Goal: Task Accomplishment & Management: Manage account settings

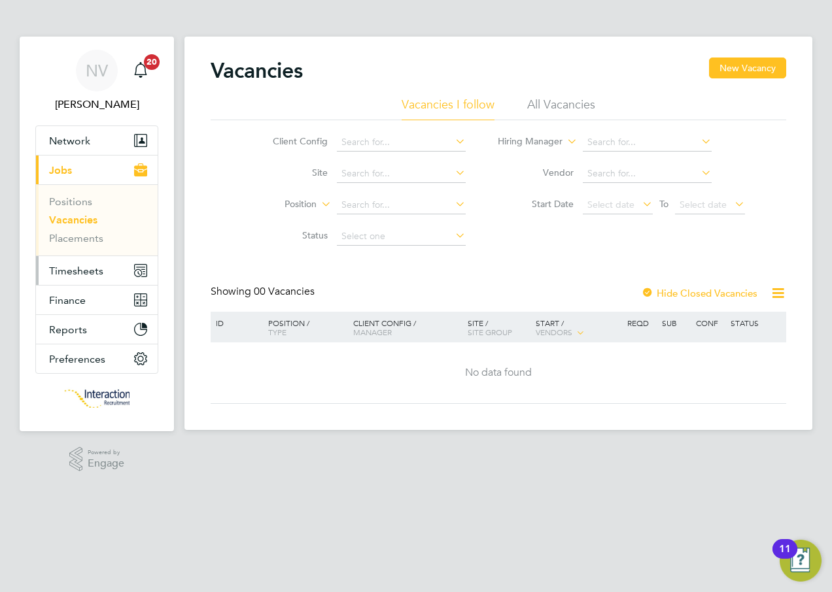
click at [86, 267] on span "Timesheets" at bounding box center [76, 271] width 54 height 12
click at [81, 270] on span "Timesheets" at bounding box center [76, 271] width 54 height 12
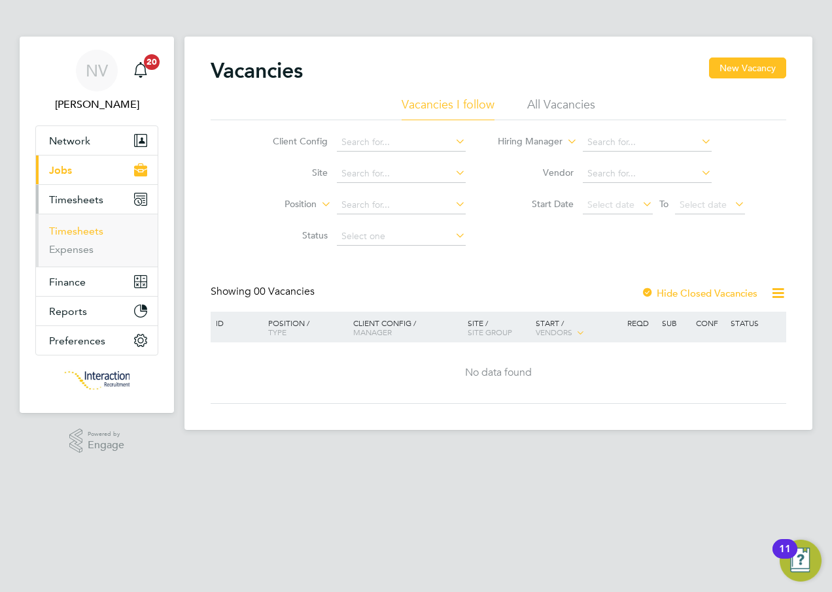
click at [76, 231] on link "Timesheets" at bounding box center [76, 231] width 54 height 12
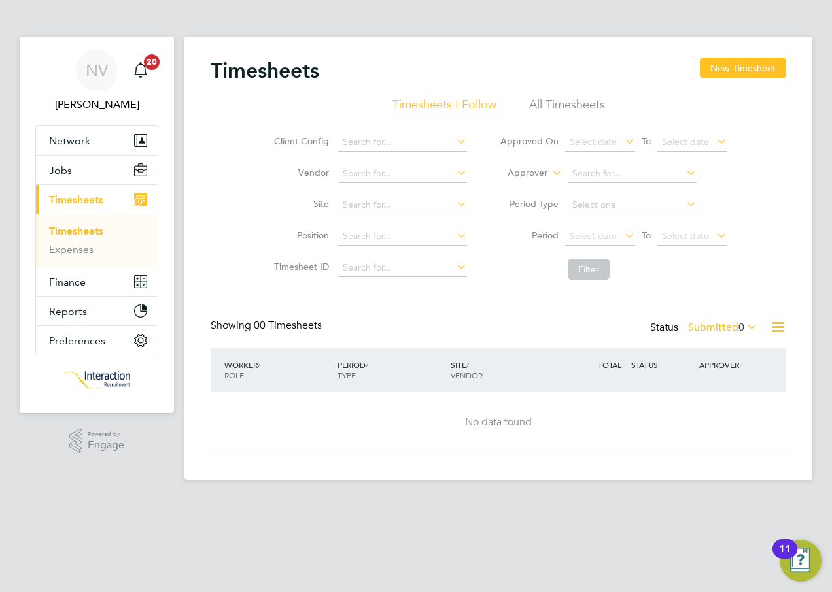
click at [779, 332] on icon at bounding box center [778, 327] width 16 height 16
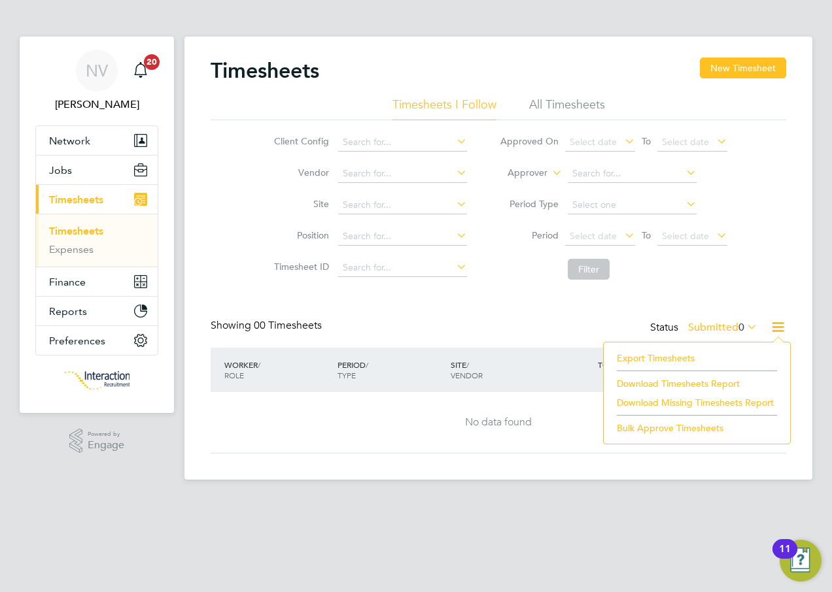
click at [636, 356] on li "Export Timesheets" at bounding box center [696, 358] width 173 height 18
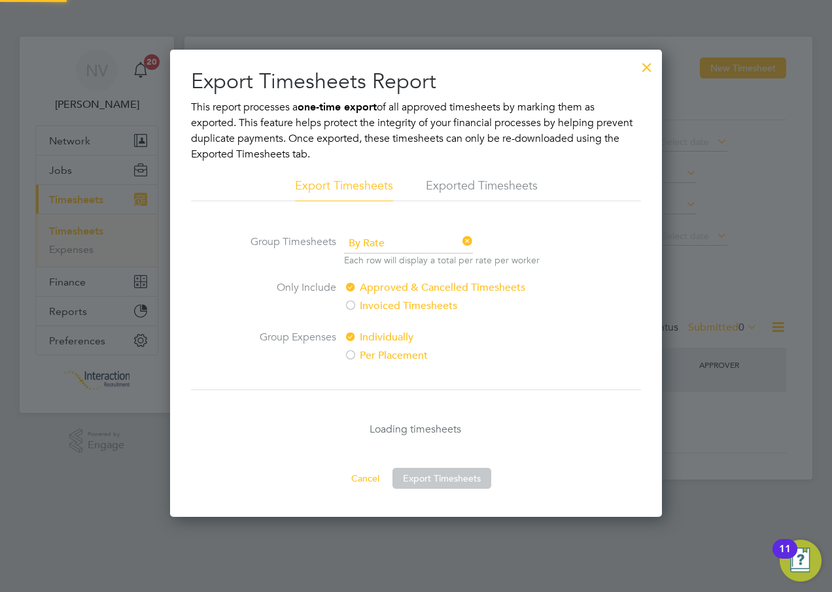
scroll to position [7, 7]
click at [420, 477] on button "Export Timesheets" at bounding box center [441, 478] width 99 height 21
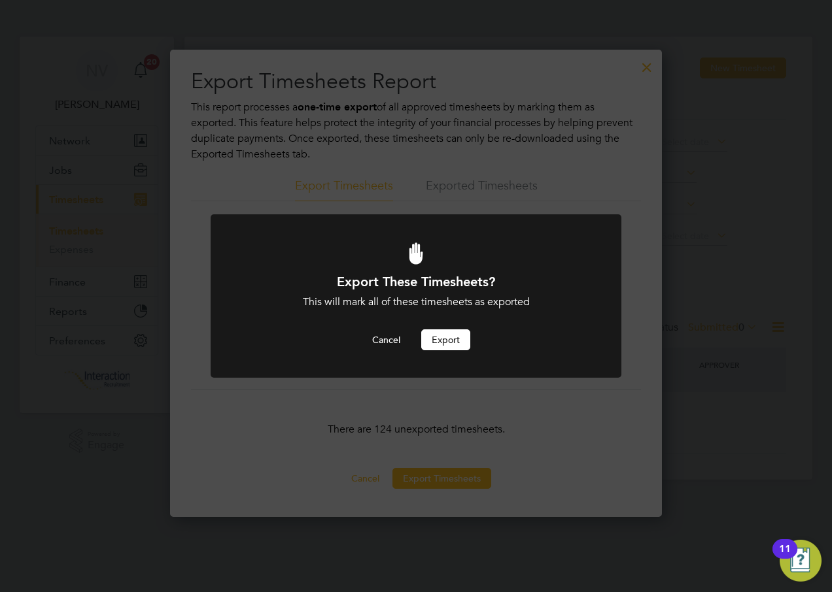
click at [435, 343] on button "Export" at bounding box center [445, 340] width 49 height 21
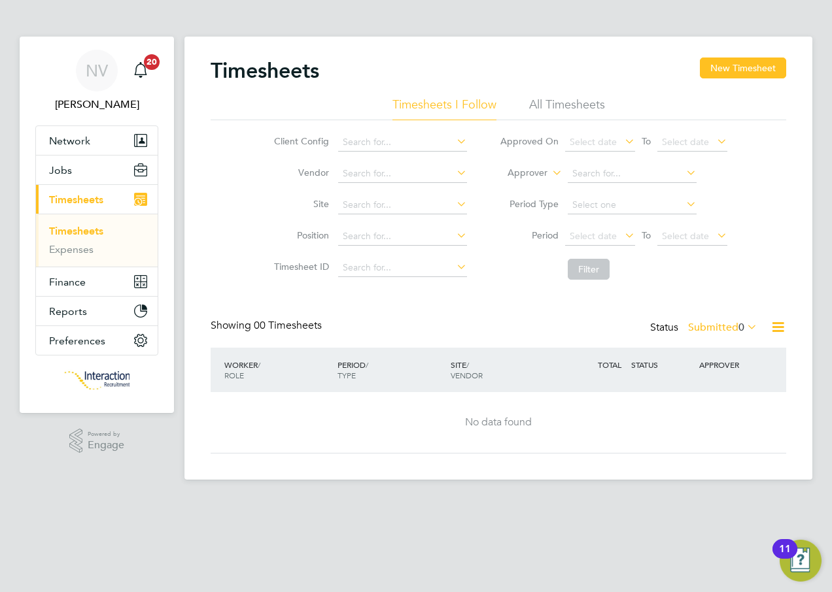
click at [758, 137] on div "Client Config Vendor Site Position Timesheet ID Approved On Select date To Sele…" at bounding box center [498, 203] width 575 height 166
click at [99, 77] on span "NV" at bounding box center [97, 70] width 22 height 17
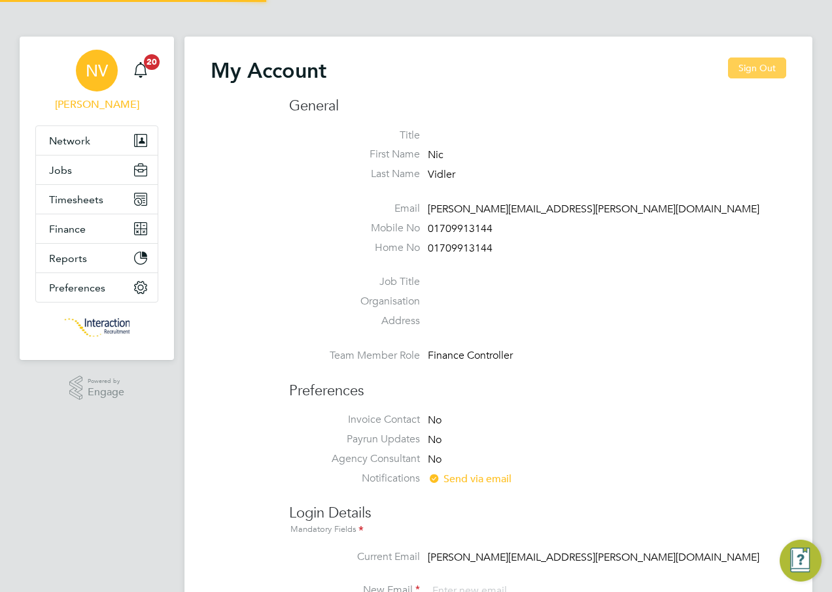
type input "[PERSON_NAME][EMAIL_ADDRESS][PERSON_NAME][DOMAIN_NAME]"
click at [775, 69] on button "Sign Out" at bounding box center [757, 68] width 58 height 21
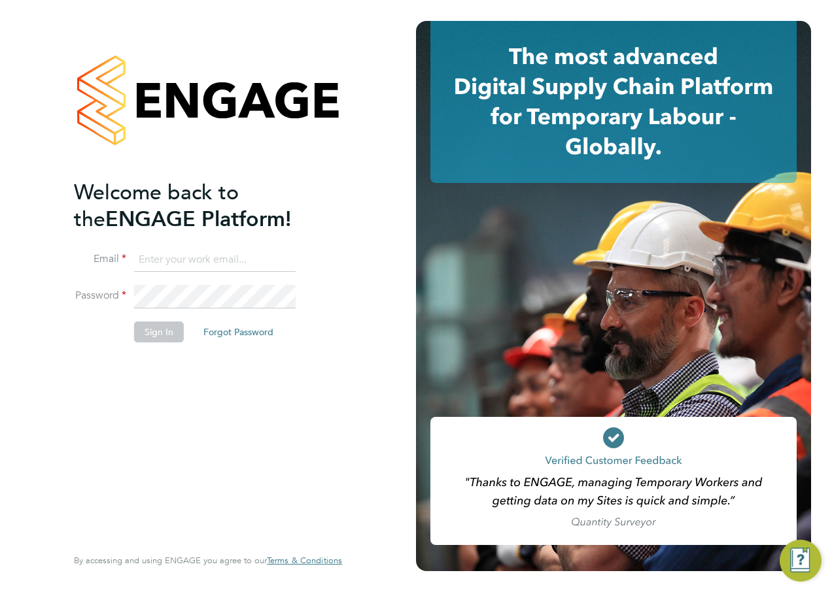
type input "[PERSON_NAME][EMAIL_ADDRESS][PERSON_NAME][DOMAIN_NAME]"
